Goal: Task Accomplishment & Management: Manage account settings

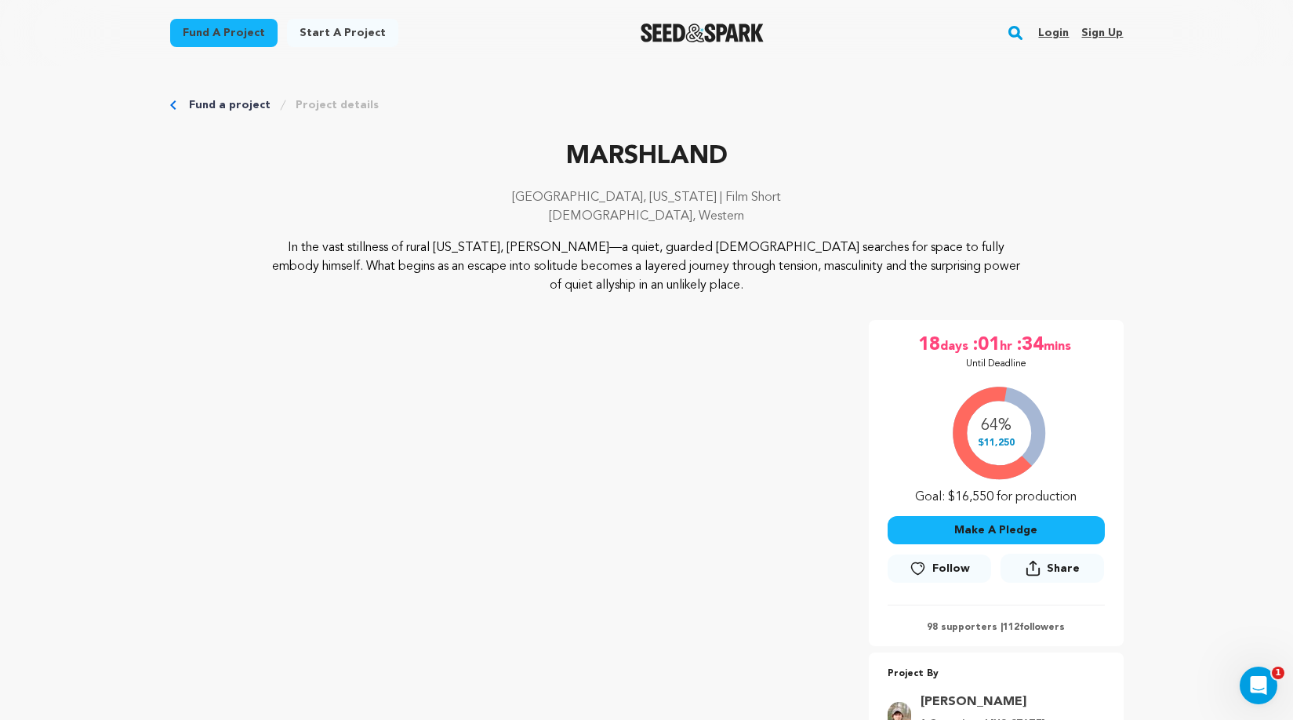
click at [1047, 31] on link "Login" at bounding box center [1053, 32] width 31 height 25
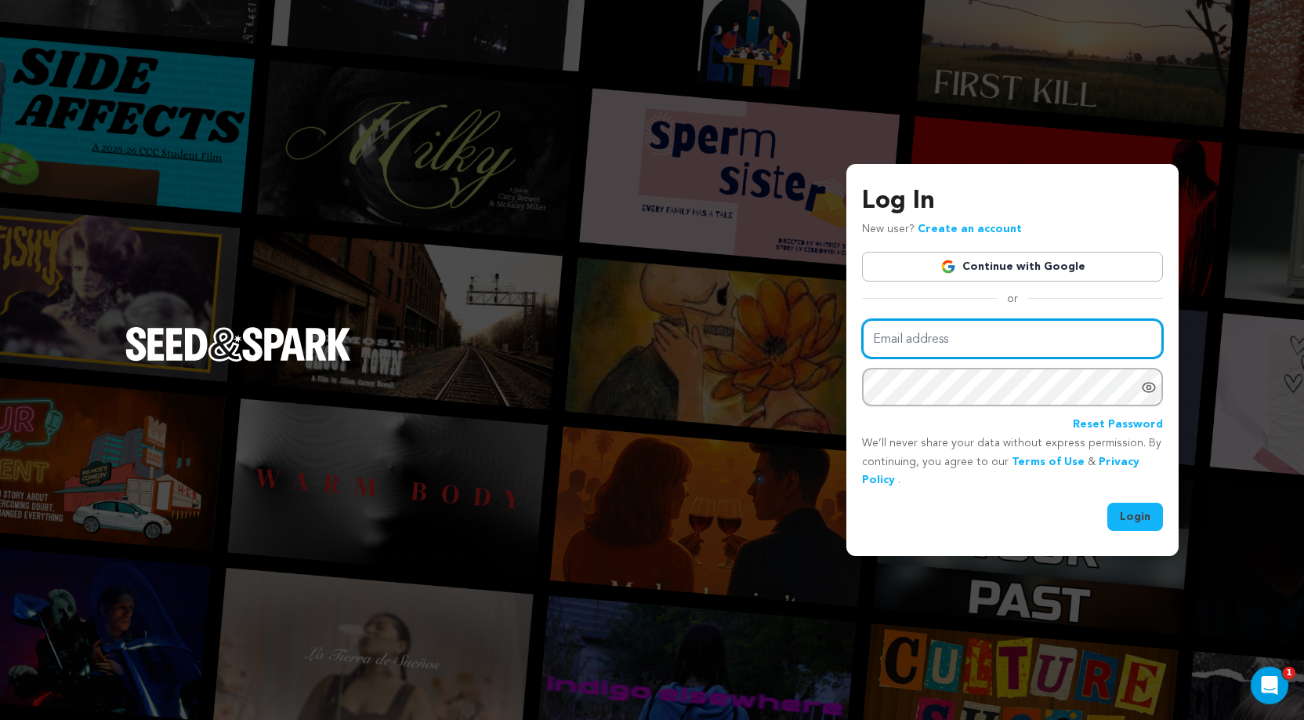
type input "ray@chambersmedia.co"
click at [1134, 509] on button "Login" at bounding box center [1136, 516] width 56 height 28
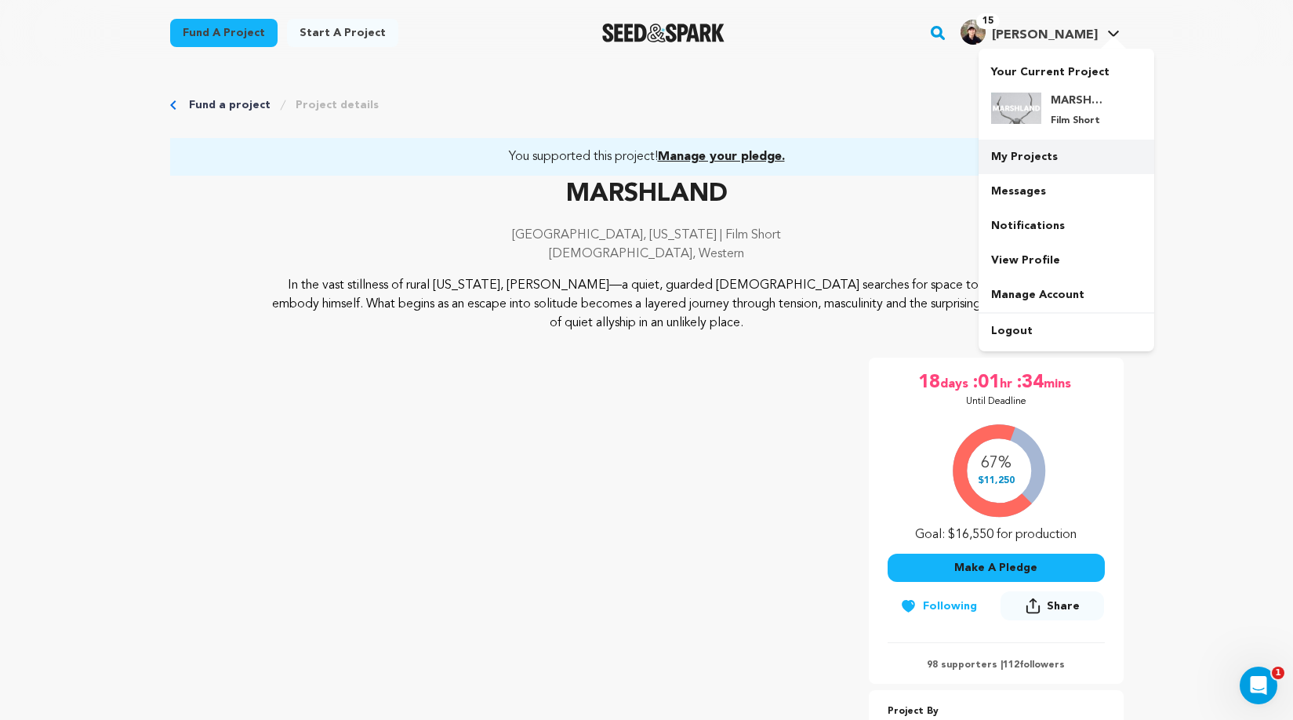
click at [1028, 162] on link "My Projects" at bounding box center [1066, 157] width 176 height 34
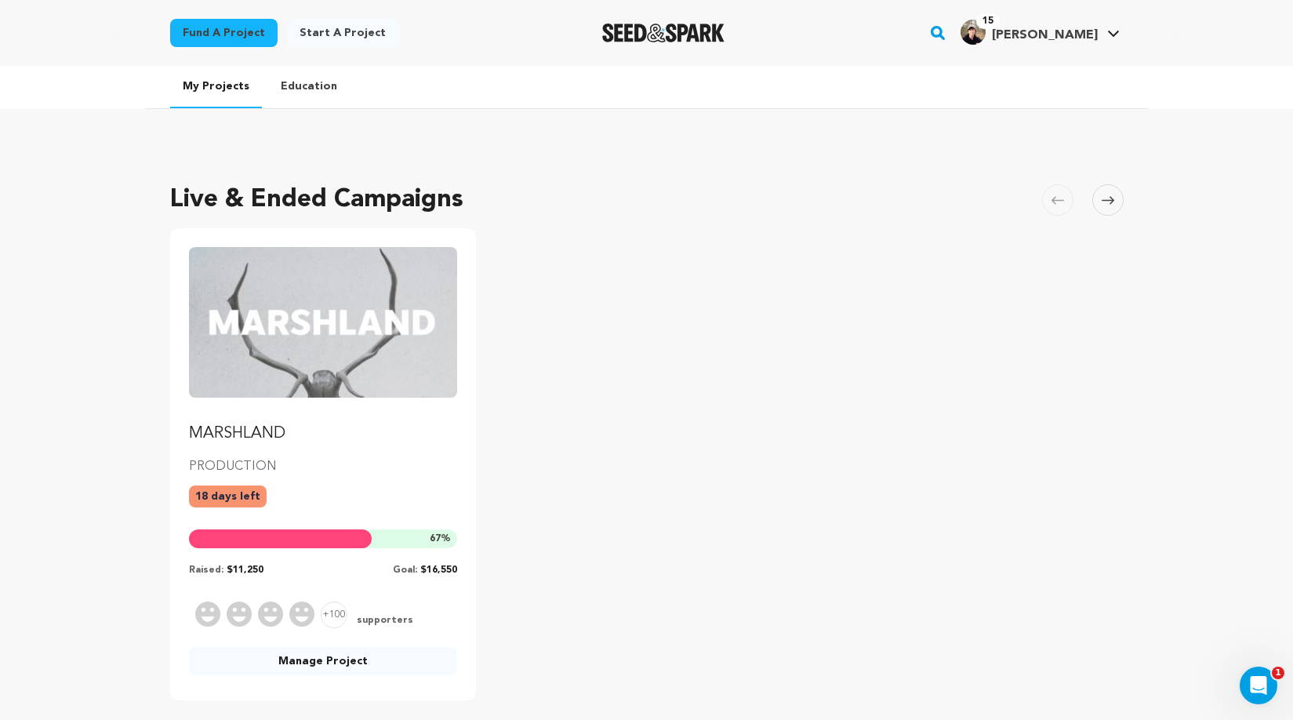
click at [385, 670] on link "Manage Project" at bounding box center [323, 661] width 269 height 28
click at [384, 663] on link "Manage Project" at bounding box center [323, 661] width 269 height 28
click at [335, 659] on link "Manage Project" at bounding box center [323, 661] width 269 height 28
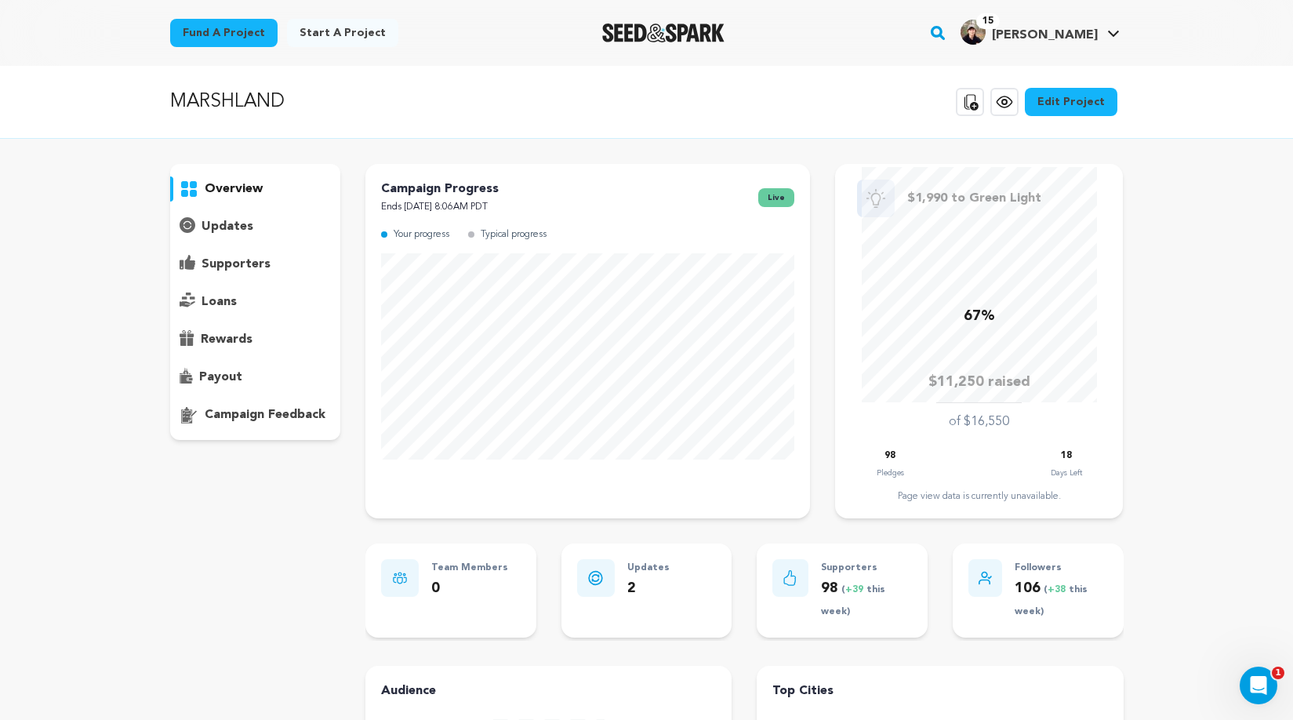
click at [234, 262] on p "supporters" at bounding box center [235, 264] width 69 height 19
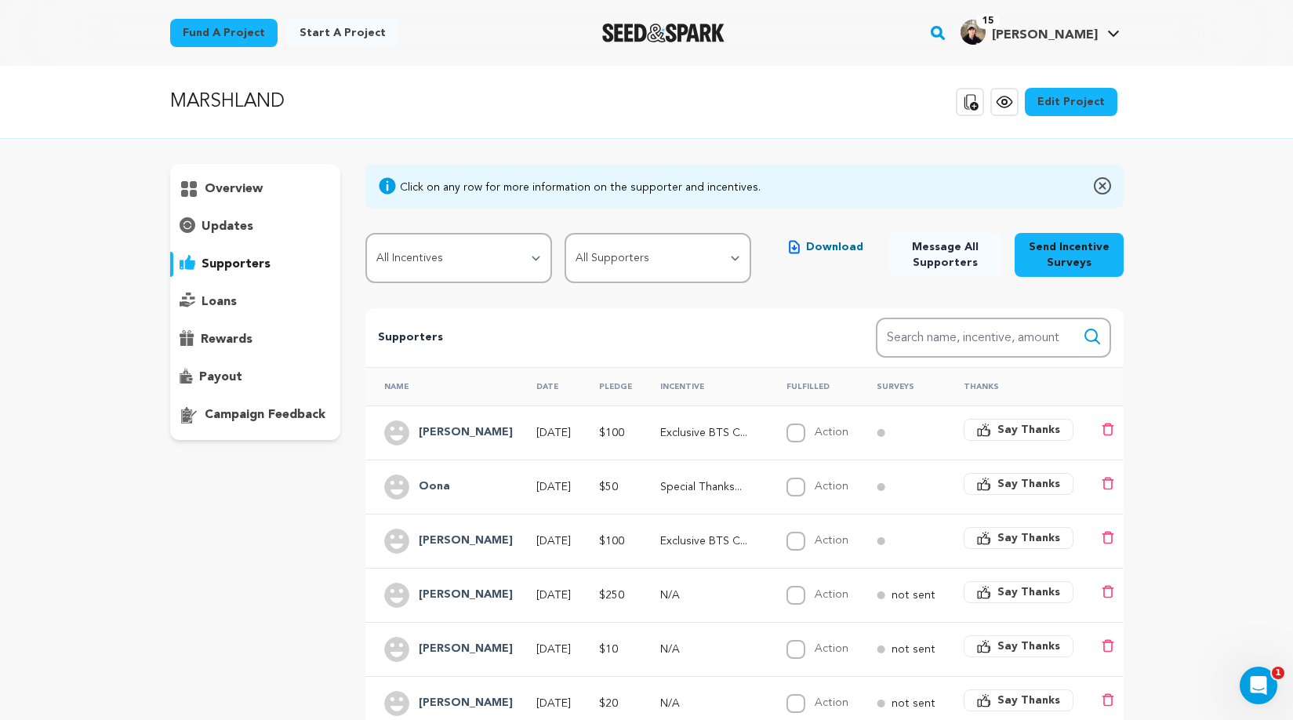
click at [442, 433] on h4 "[PERSON_NAME]" at bounding box center [466, 432] width 94 height 19
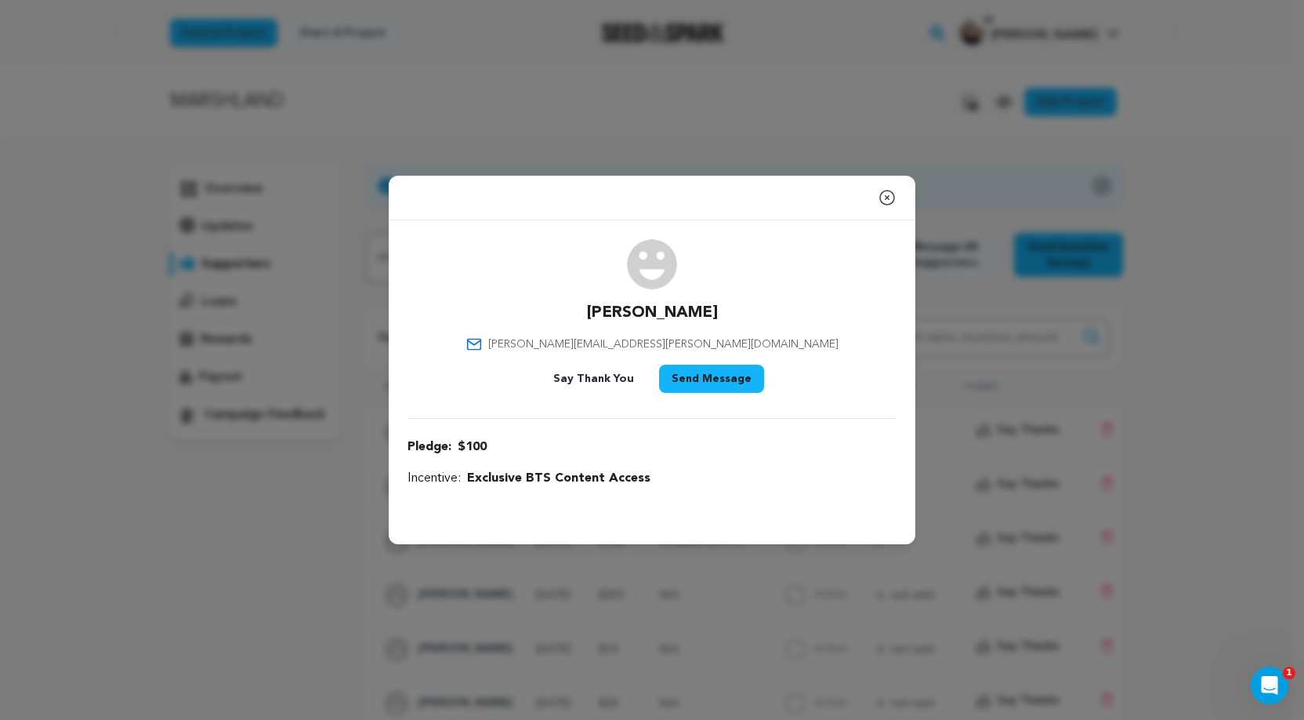
click at [886, 198] on icon "button" at bounding box center [887, 197] width 19 height 19
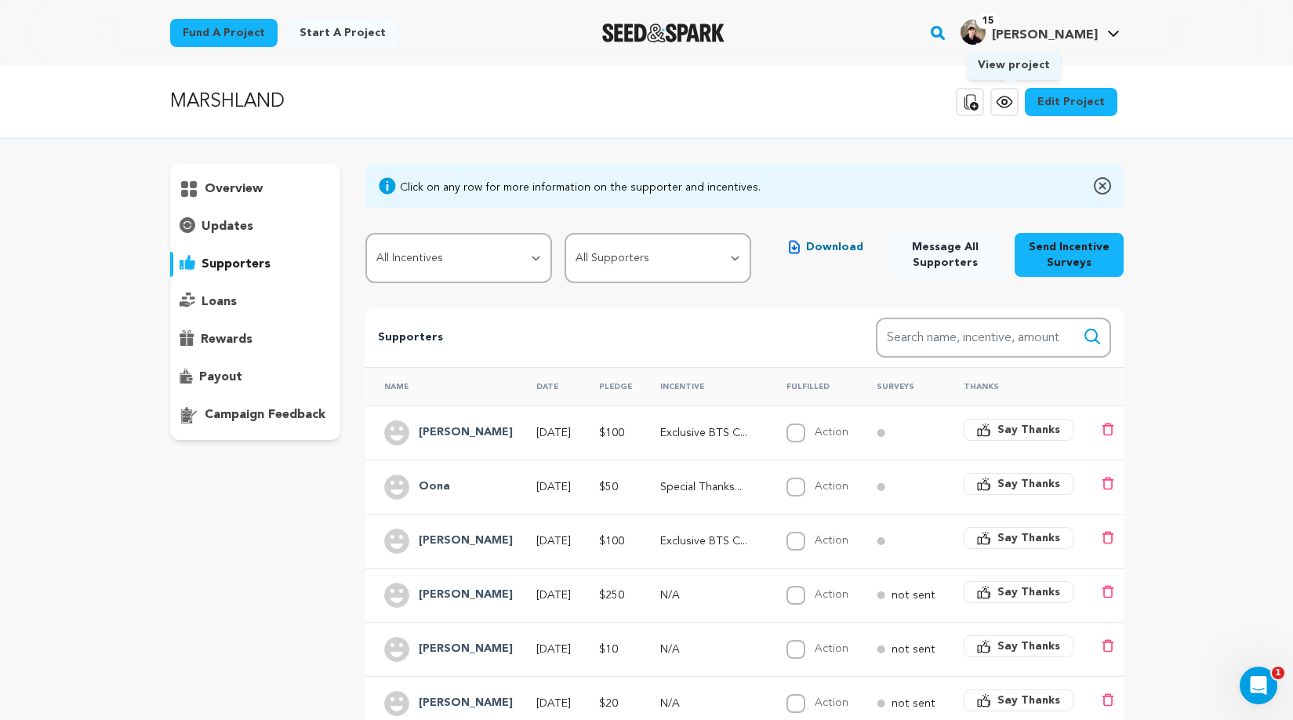
click at [1005, 109] on icon at bounding box center [1004, 101] width 19 height 19
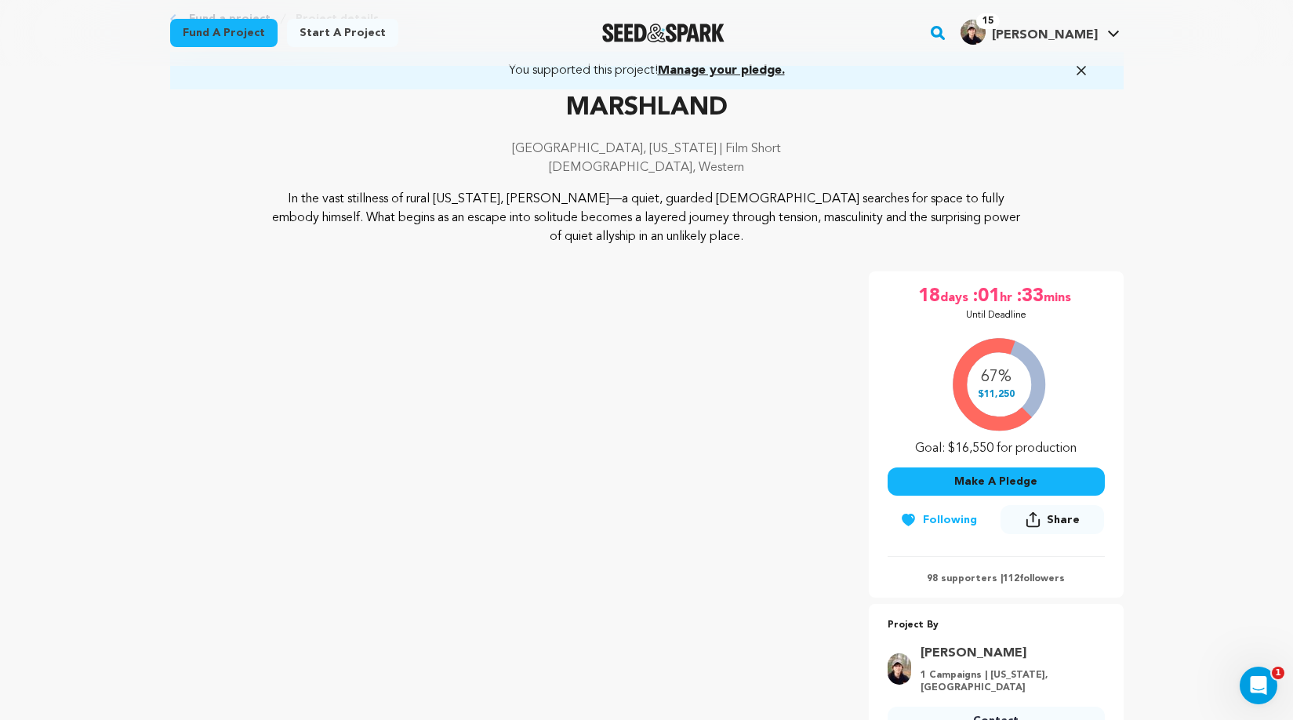
scroll to position [140, 0]
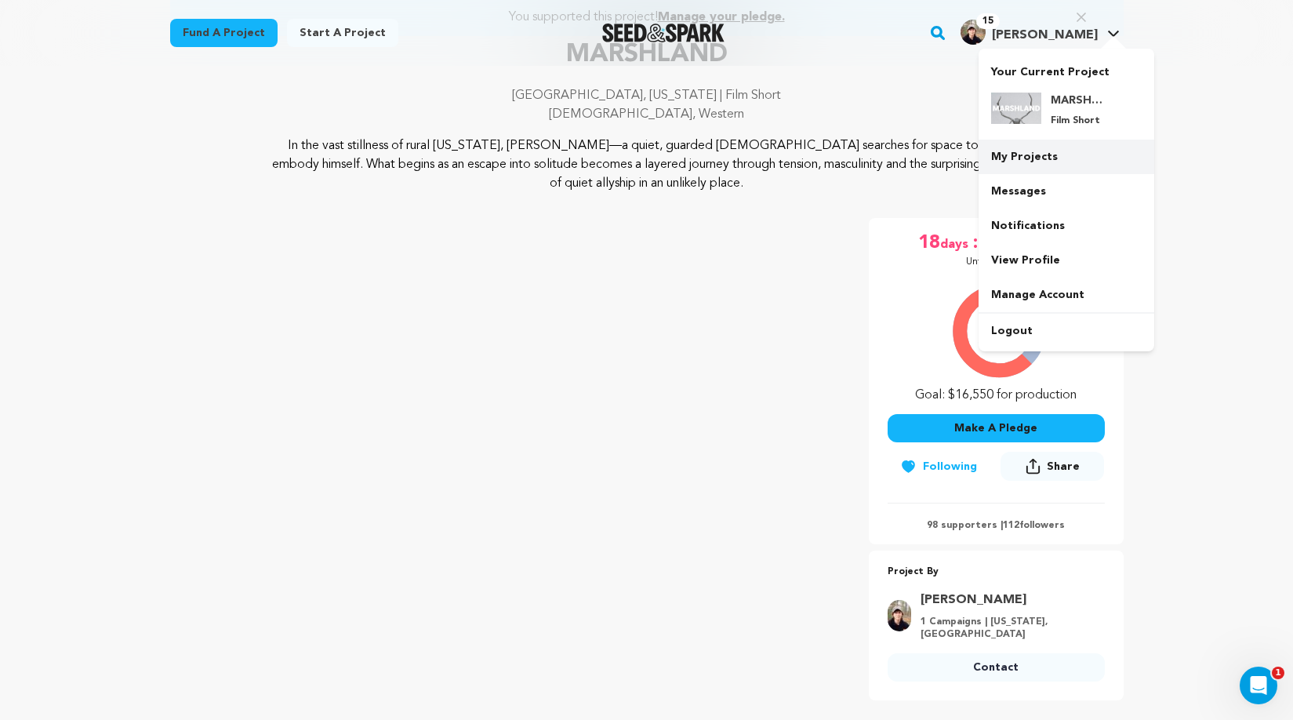
click at [1046, 146] on link "My Projects" at bounding box center [1066, 157] width 176 height 34
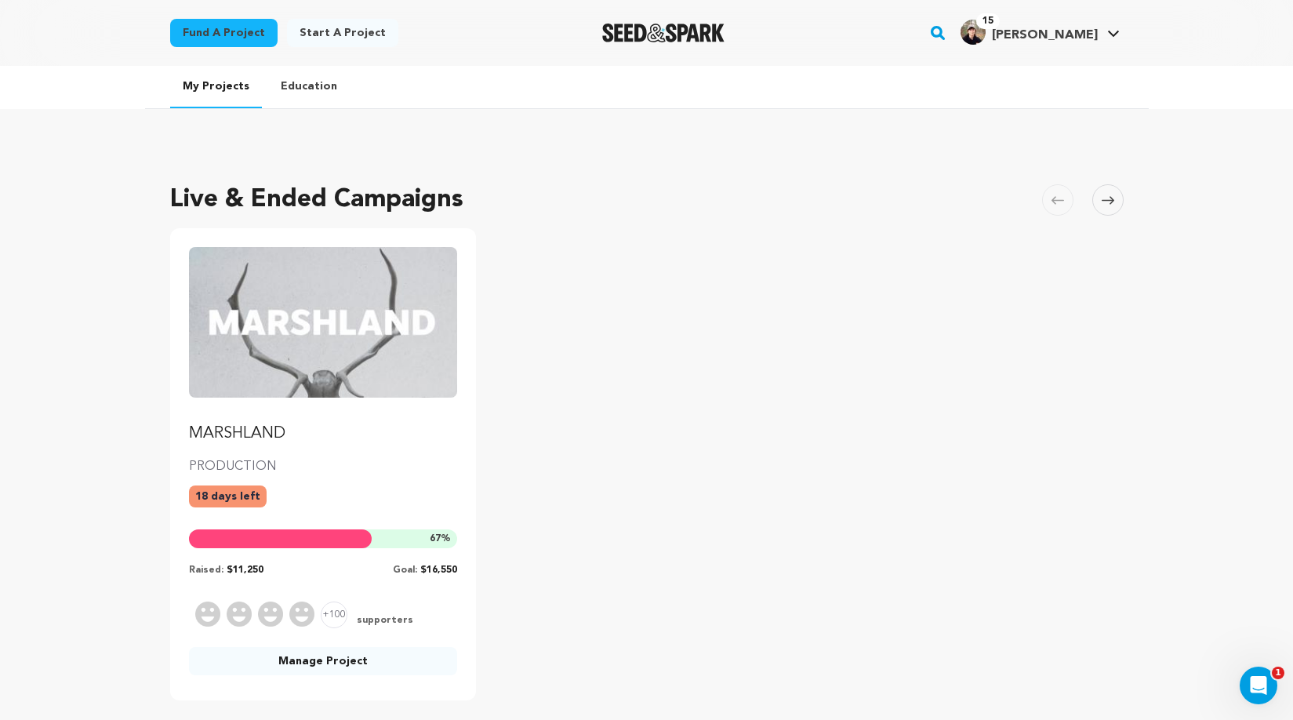
click at [375, 655] on link "Manage Project" at bounding box center [323, 661] width 269 height 28
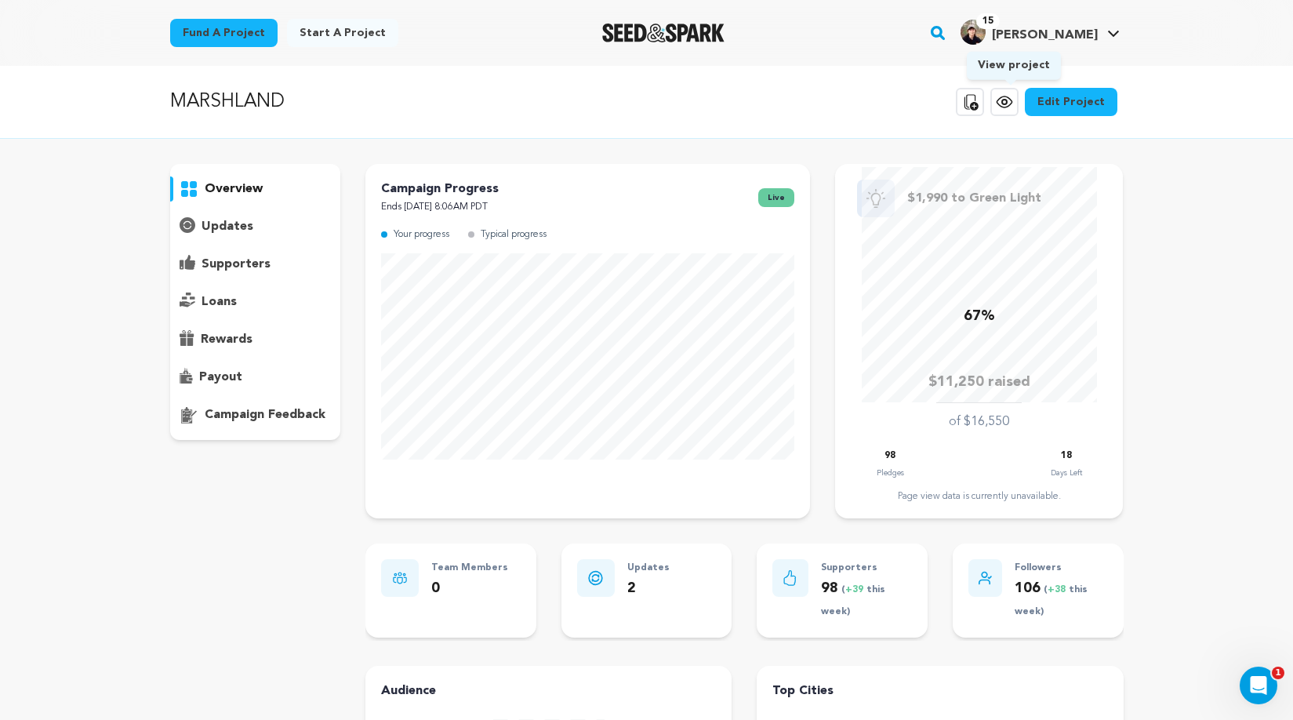
click at [1013, 106] on icon at bounding box center [1004, 101] width 19 height 19
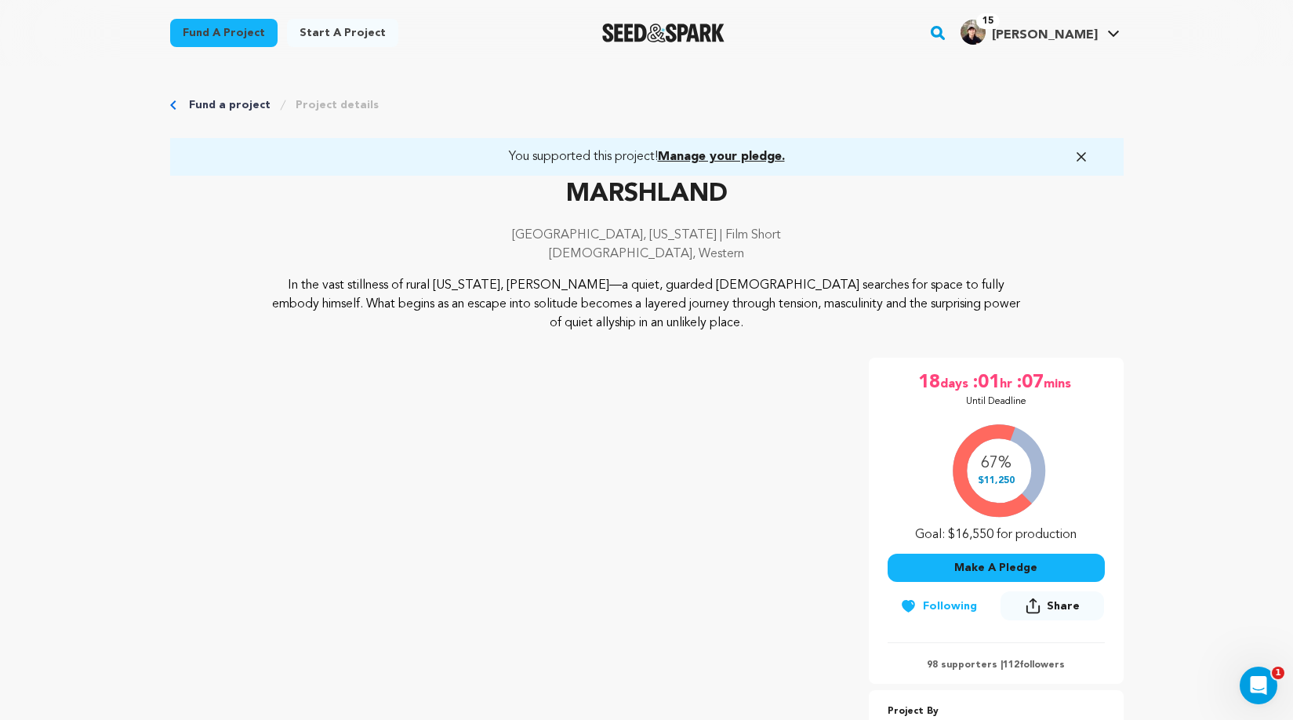
click at [923, 165] on link "You supported this project! Manage your pledge." at bounding box center [646, 156] width 915 height 19
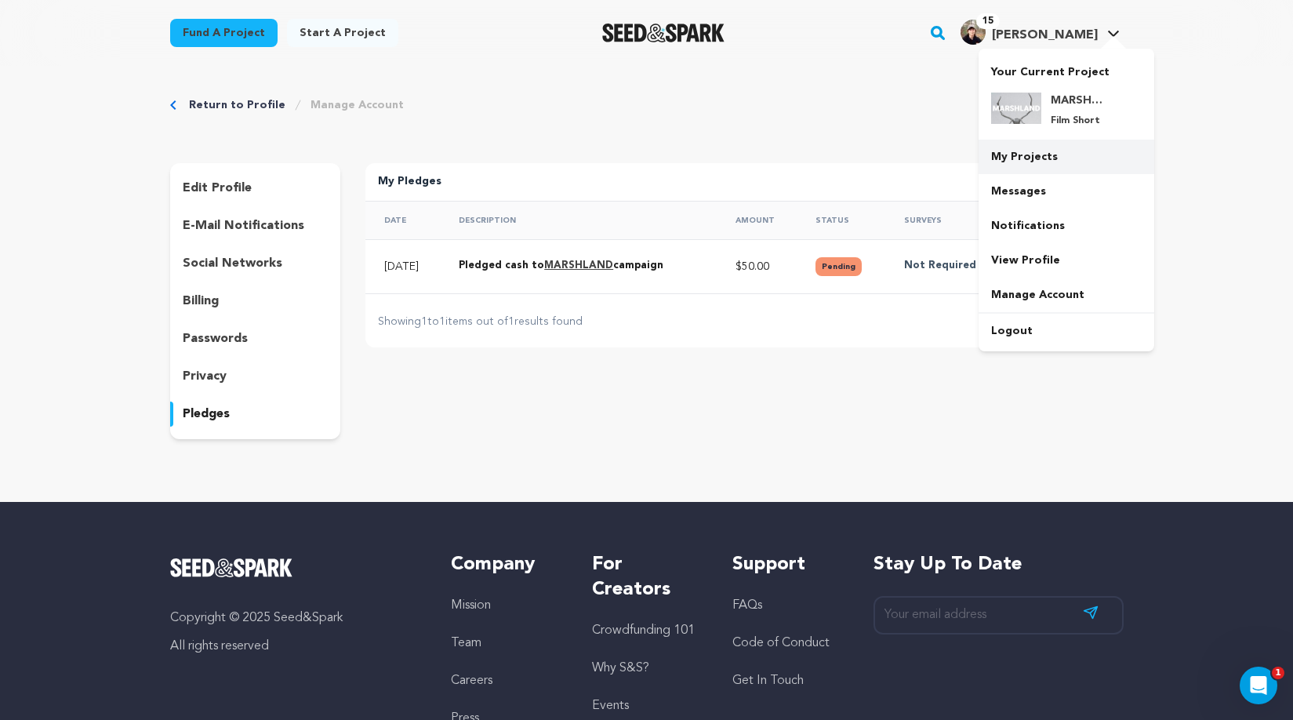
click at [1048, 154] on link "My Projects" at bounding box center [1066, 157] width 176 height 34
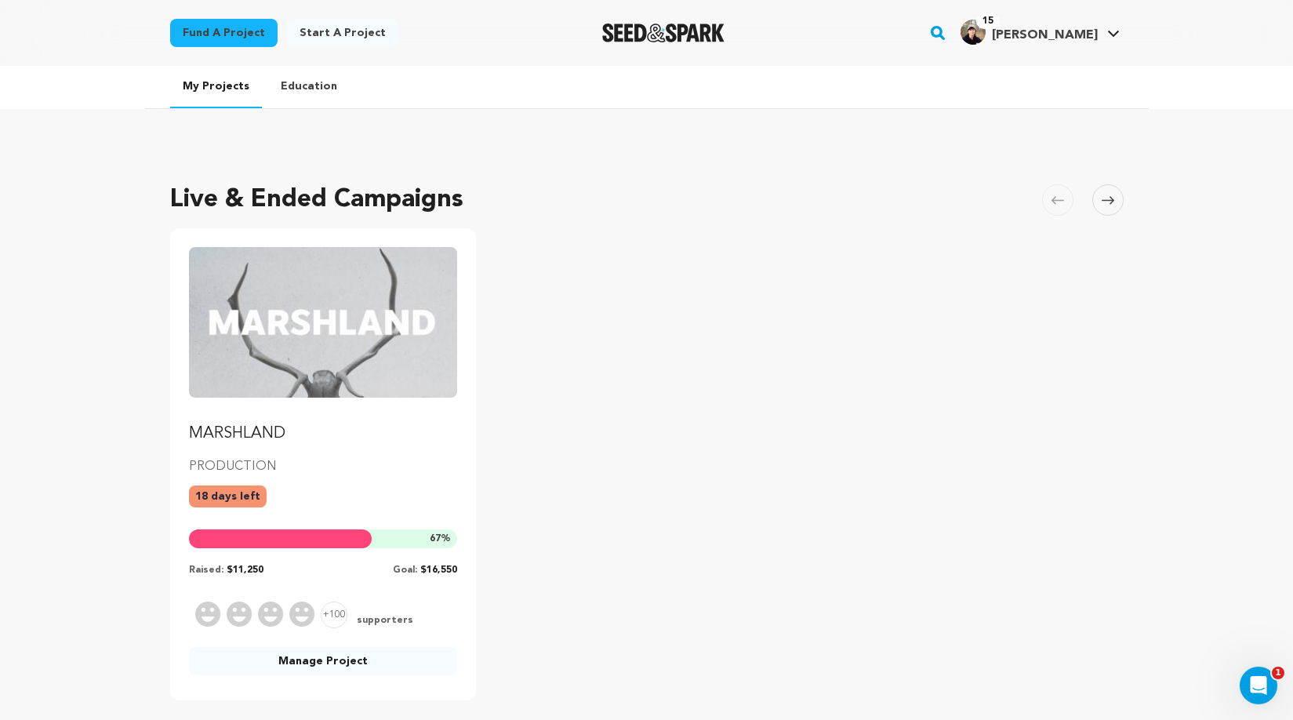
click at [375, 662] on link "Manage Project" at bounding box center [323, 661] width 269 height 28
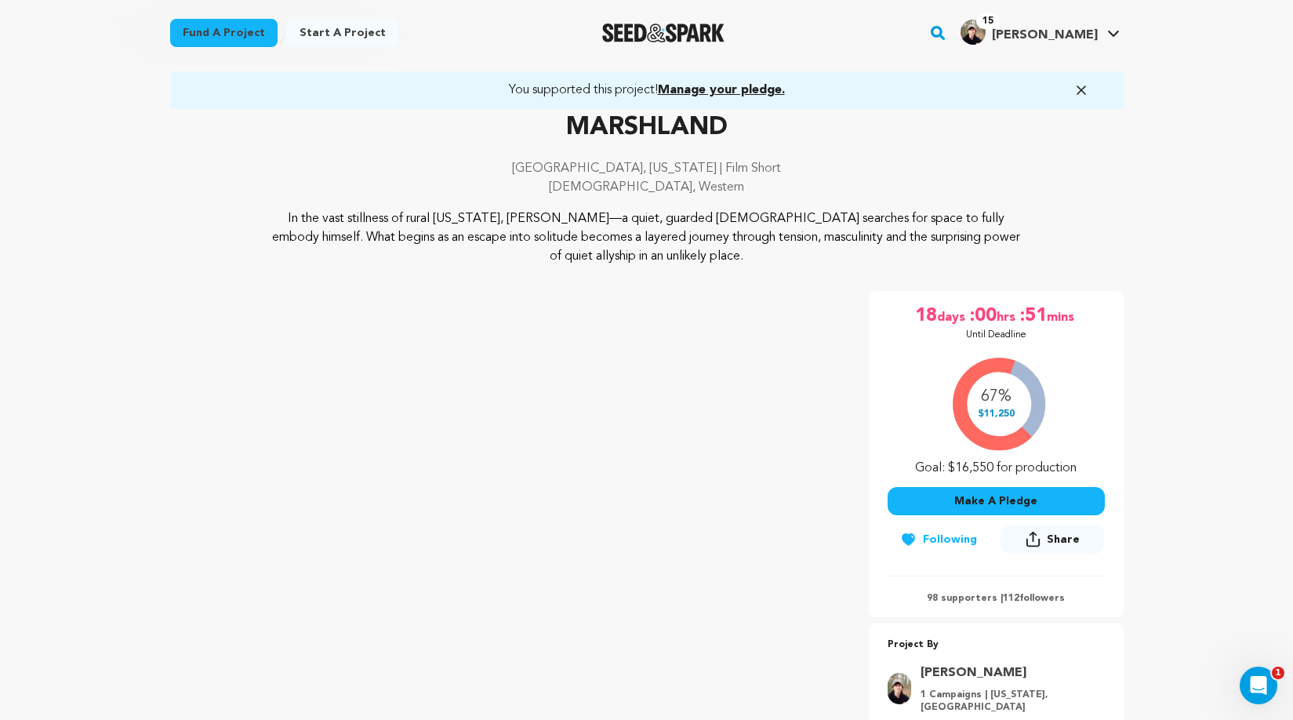
scroll to position [103, 0]
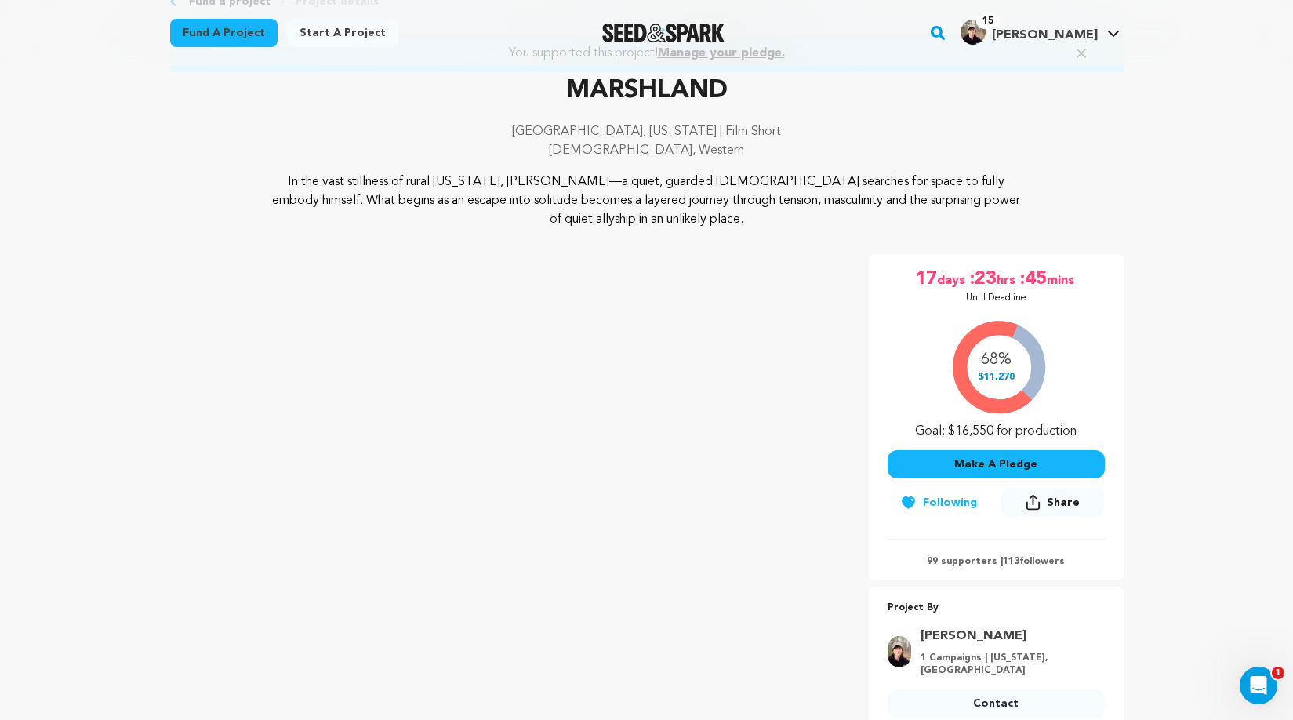
click at [1033, 559] on p "99 supporters | 113 followers" at bounding box center [995, 561] width 217 height 13
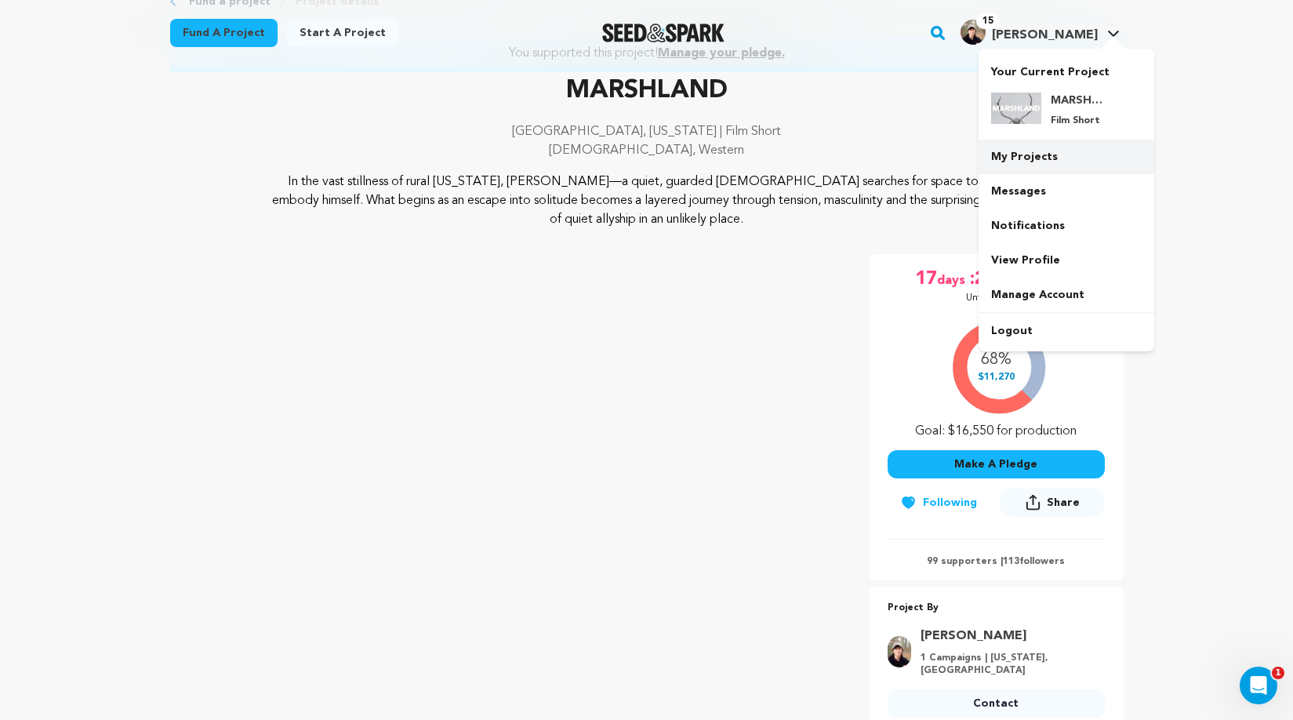
click at [1039, 147] on link "My Projects" at bounding box center [1066, 157] width 176 height 34
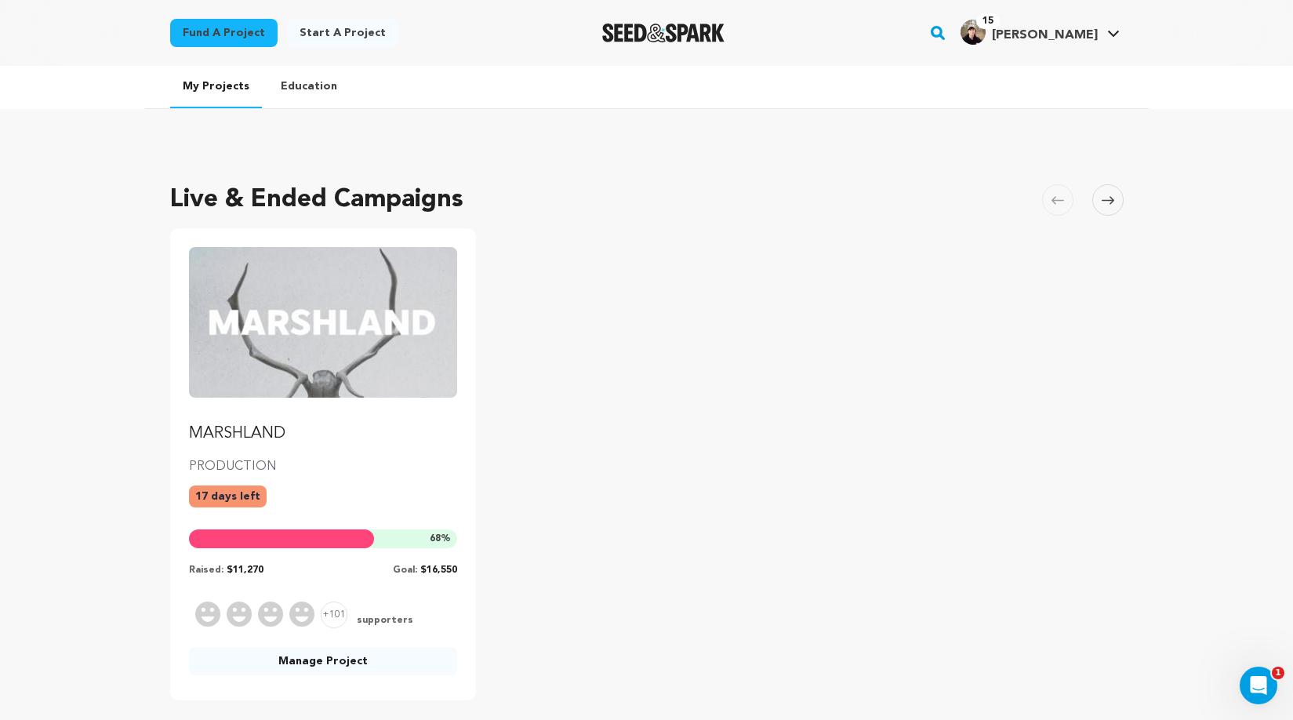
click at [389, 660] on link "Manage Project" at bounding box center [323, 661] width 269 height 28
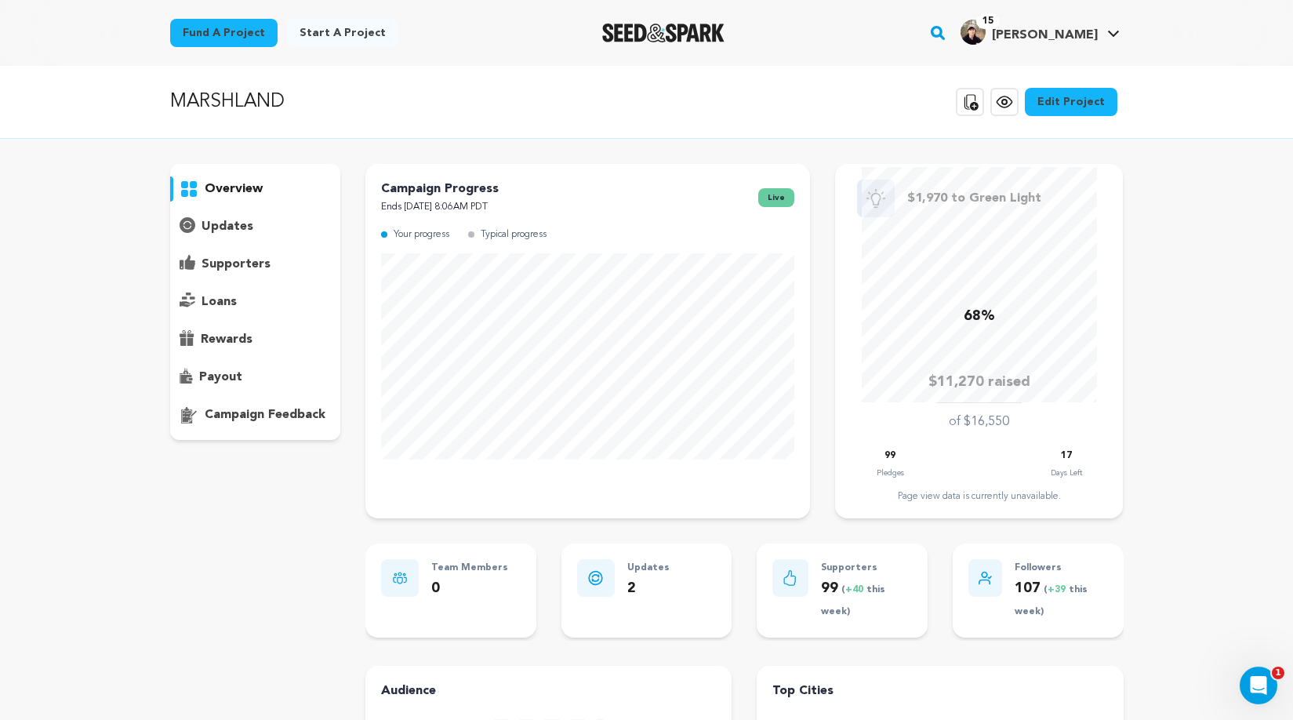
click at [237, 269] on p "supporters" at bounding box center [235, 264] width 69 height 19
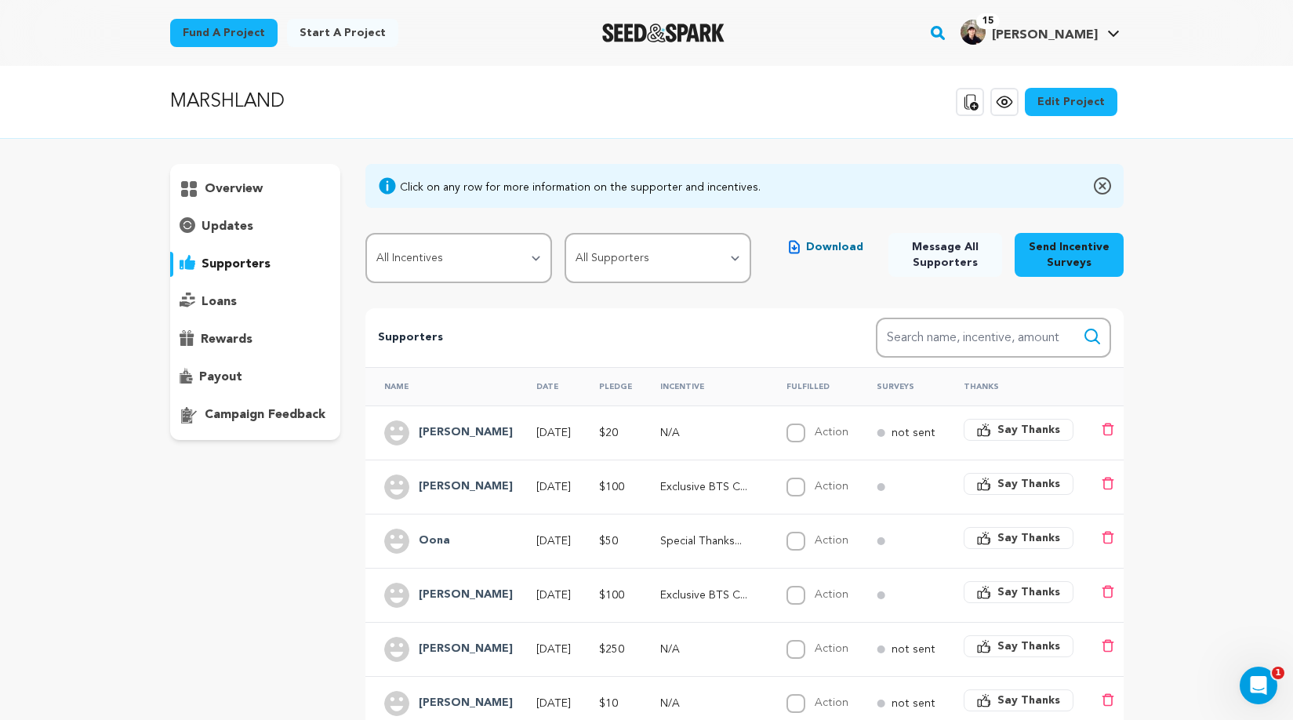
click at [216, 198] on div "overview" at bounding box center [255, 188] width 171 height 25
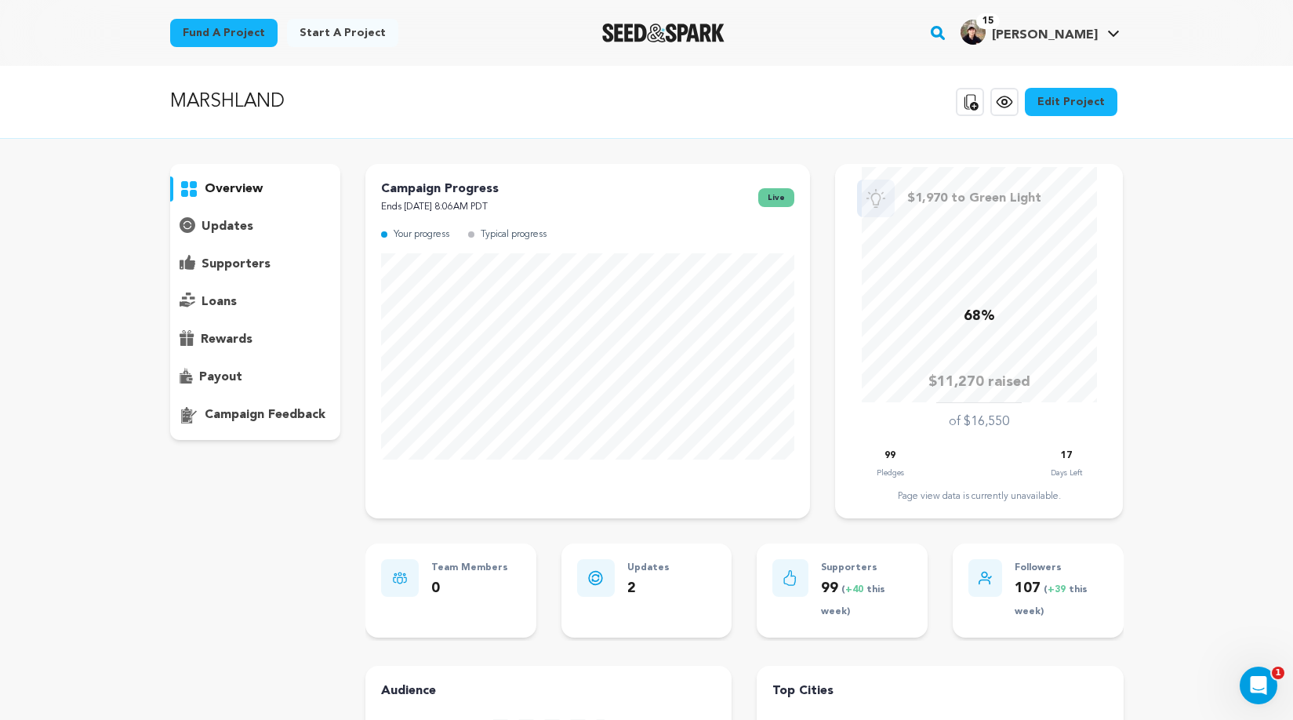
click at [251, 262] on p "supporters" at bounding box center [235, 264] width 69 height 19
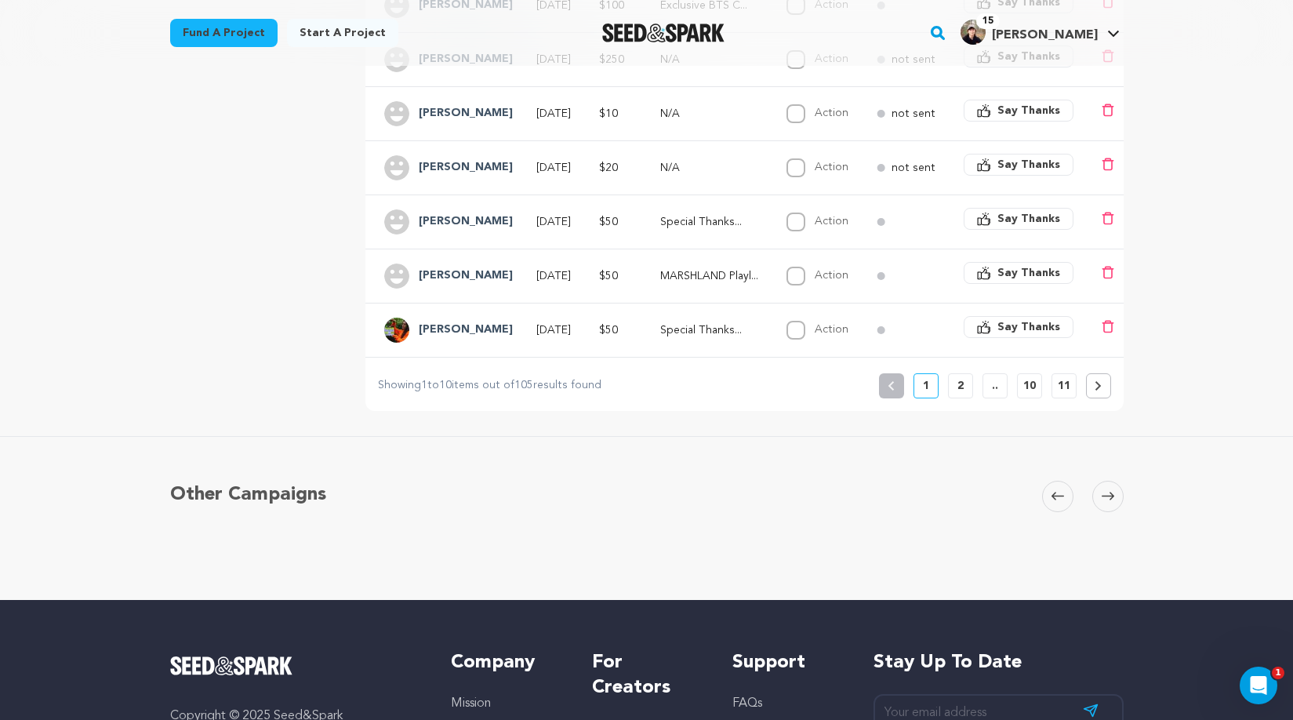
scroll to position [293, 0]
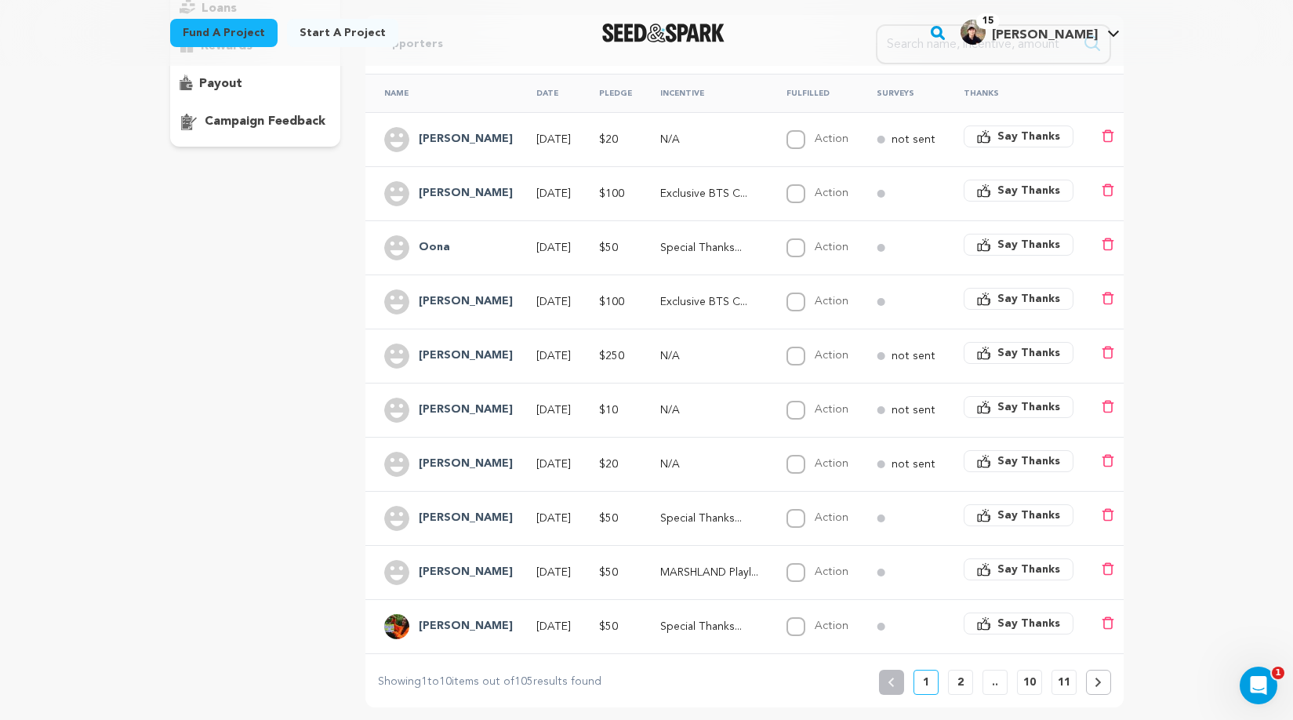
click at [1092, 694] on button at bounding box center [1098, 681] width 25 height 25
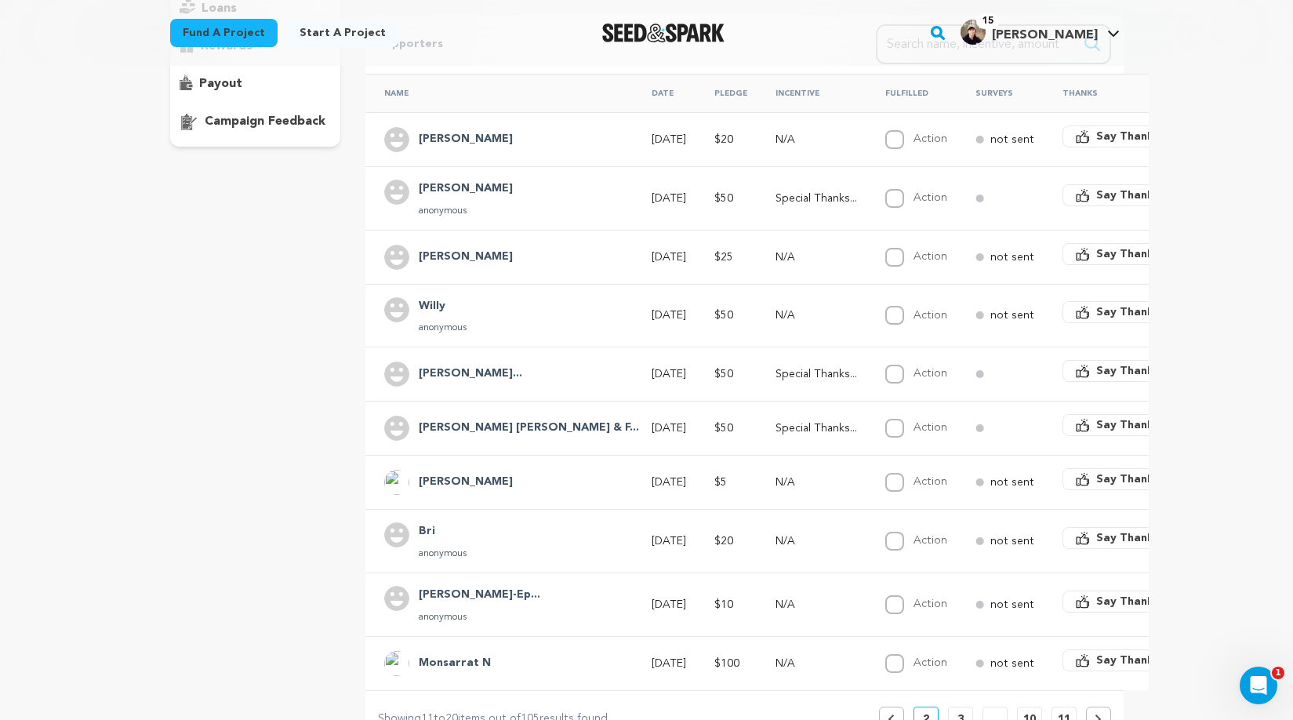
click at [1071, 694] on div "Showing 11 to 20 items out of 105 results found Showing 11 to 20 items out of 1…" at bounding box center [743, 711] width 757 height 42
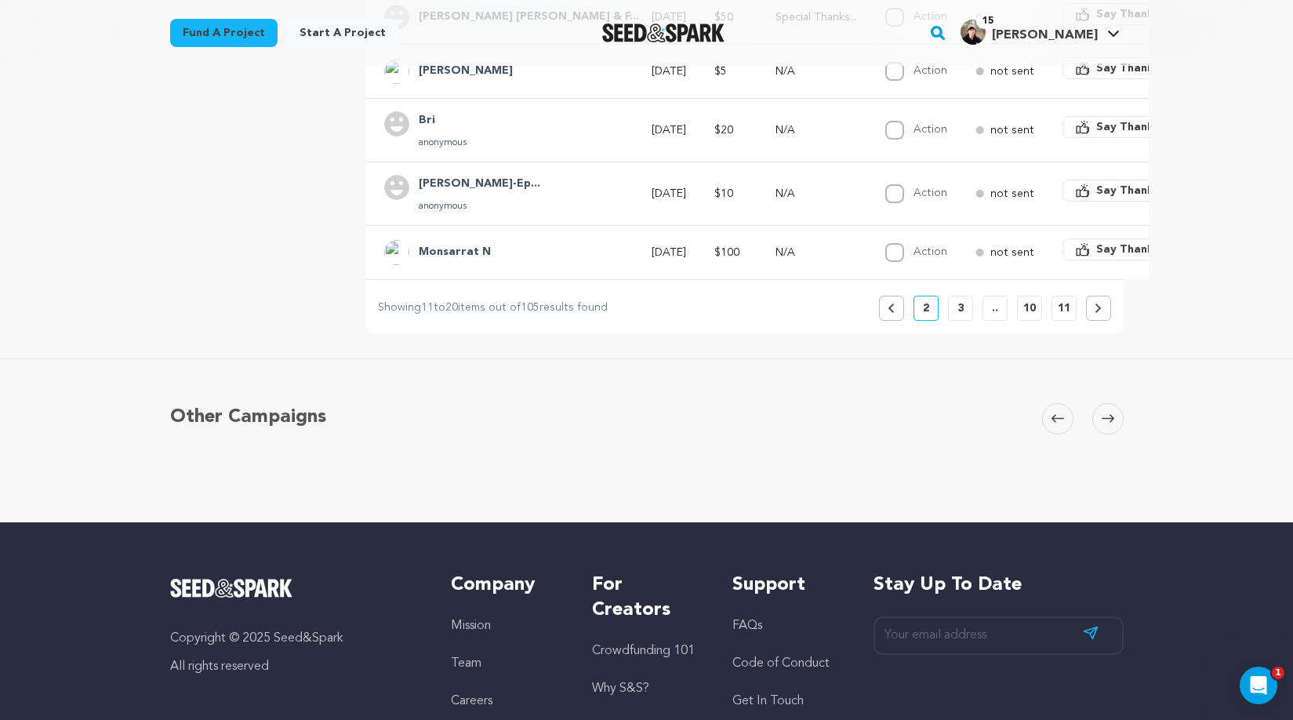
scroll to position [699, 0]
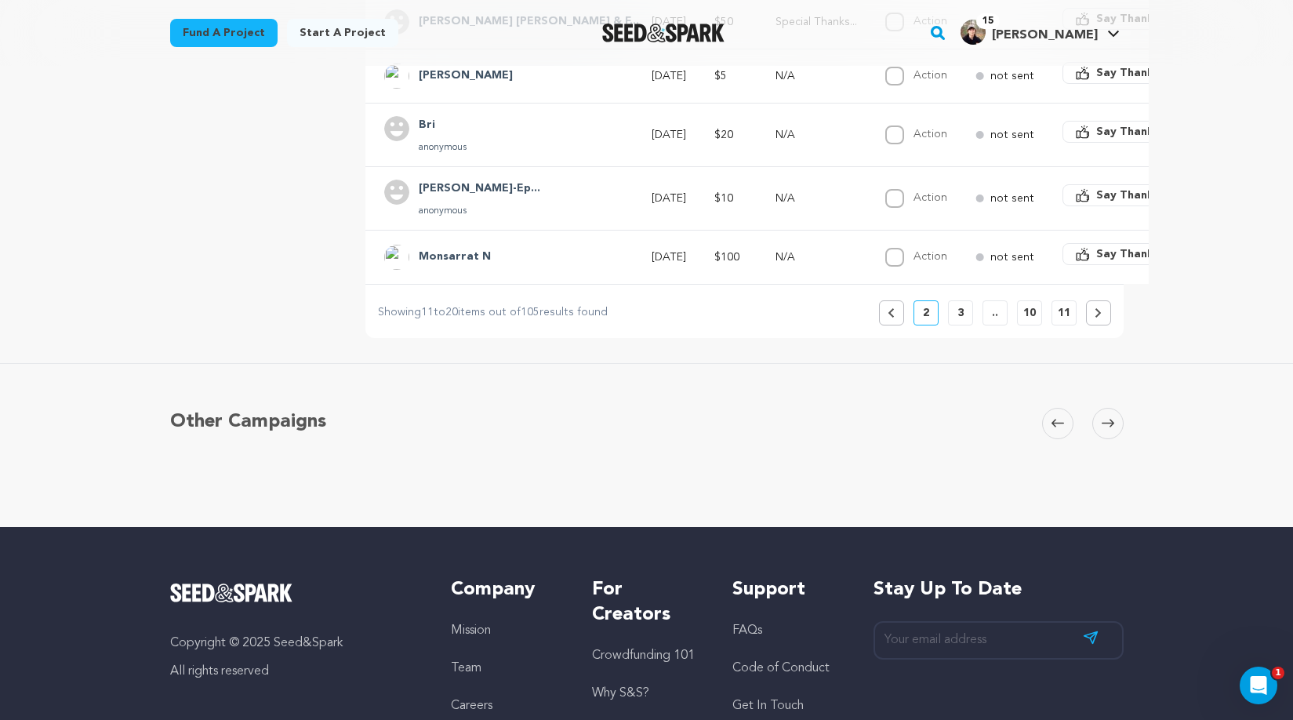
click at [1065, 311] on p "11" at bounding box center [1063, 313] width 13 height 16
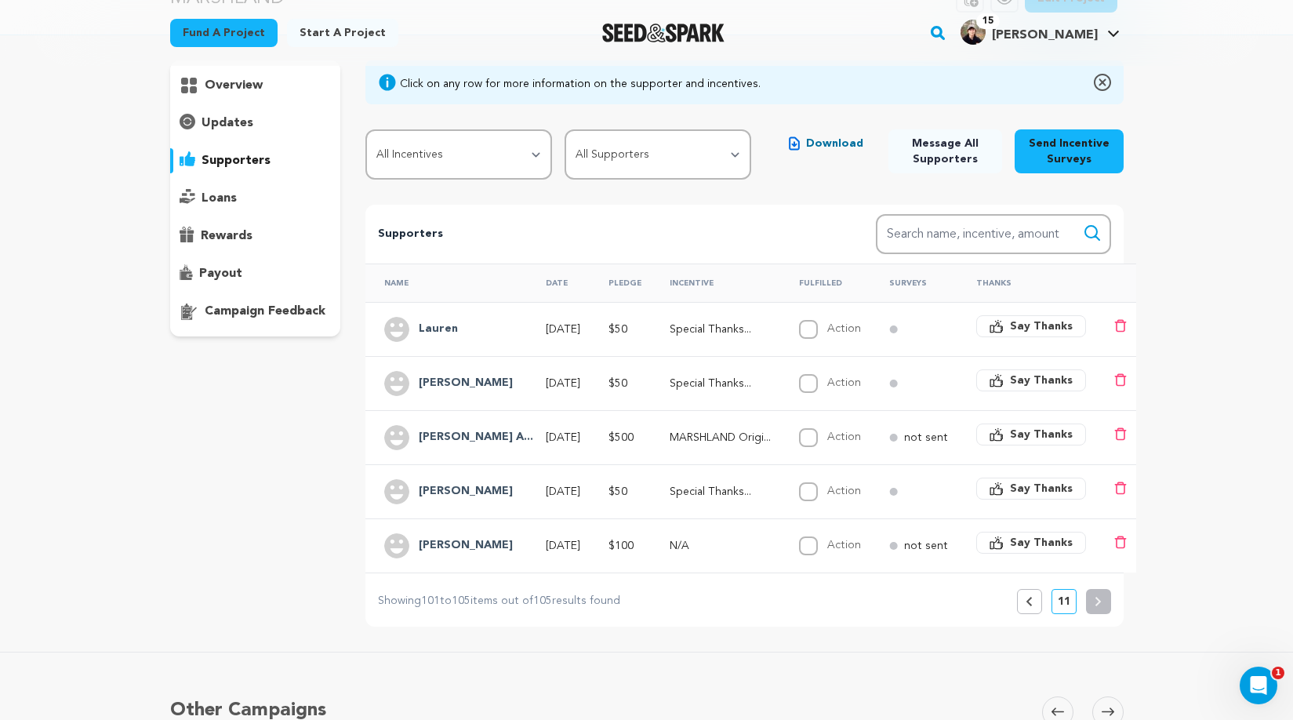
scroll to position [0, 0]
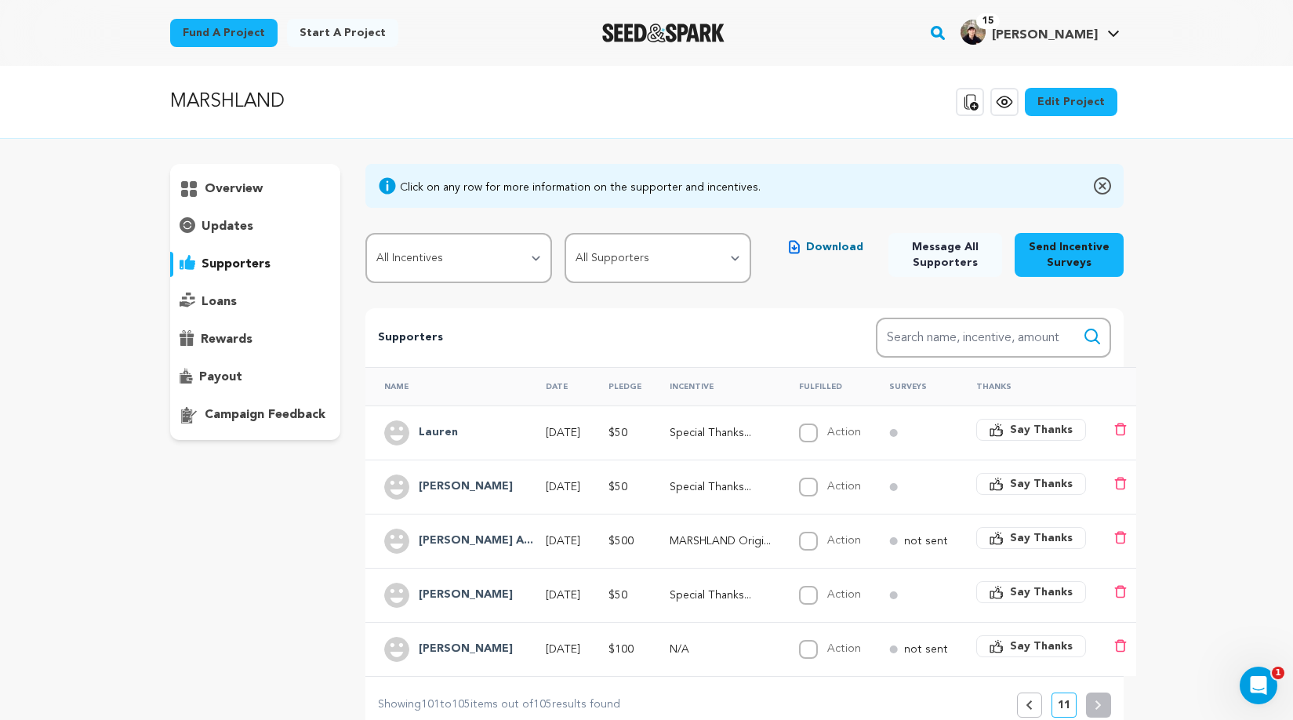
click at [254, 190] on p "overview" at bounding box center [234, 188] width 58 height 19
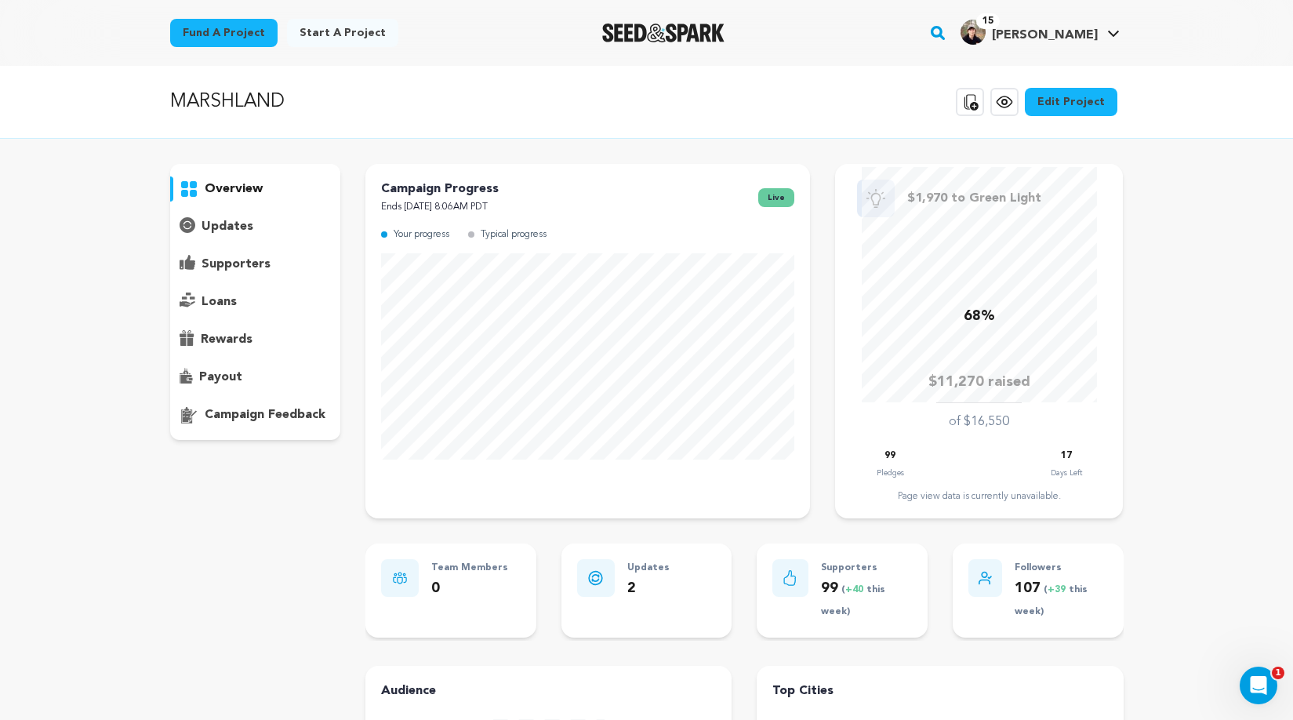
click at [831, 80] on div "MARSHLAND Copy public preview link View project Edit Project View more option V…" at bounding box center [646, 102] width 1293 height 73
